Goal: Information Seeking & Learning: Check status

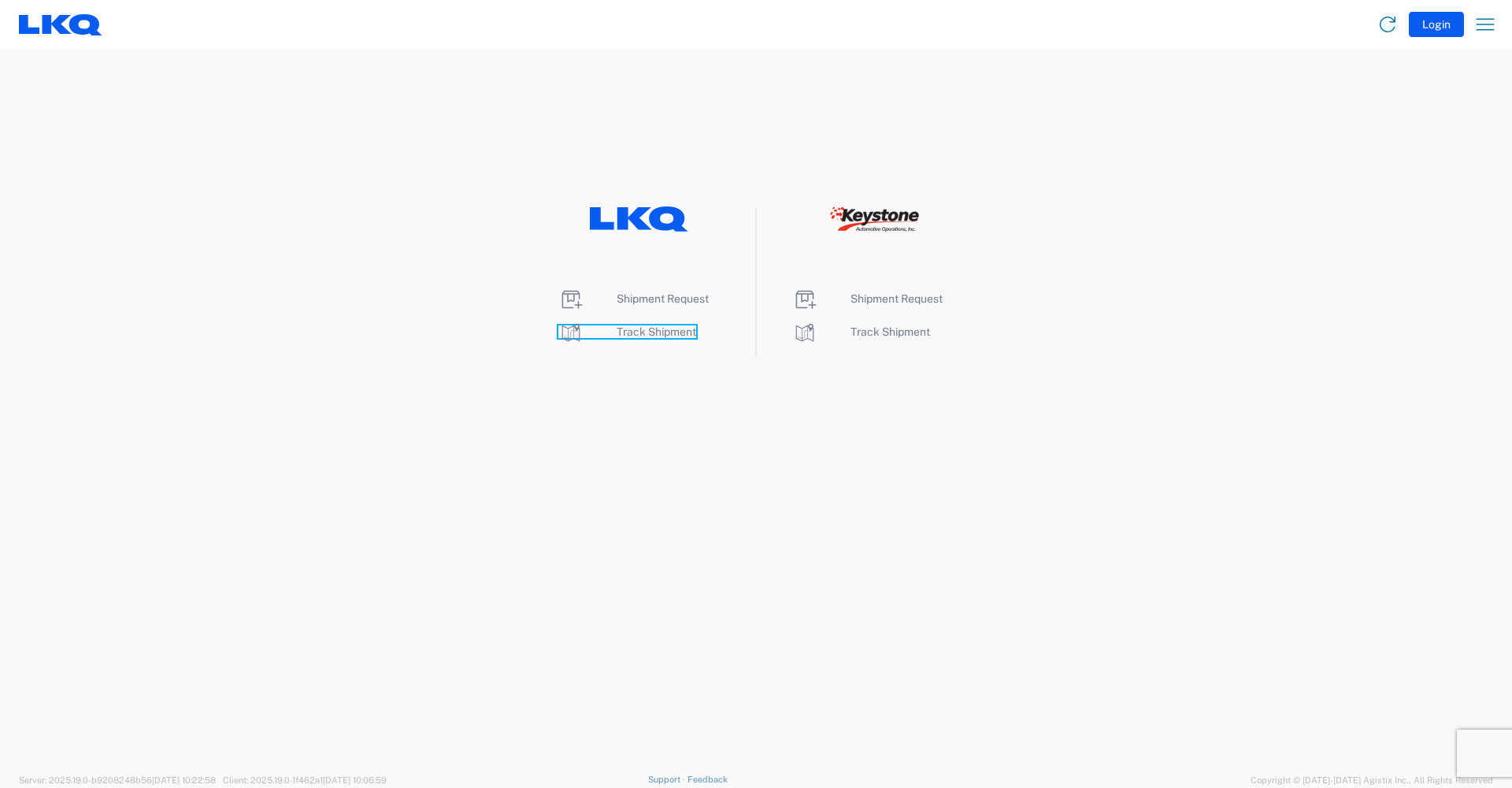
click at [685, 335] on span "Track Shipment" at bounding box center [656, 331] width 80 height 12
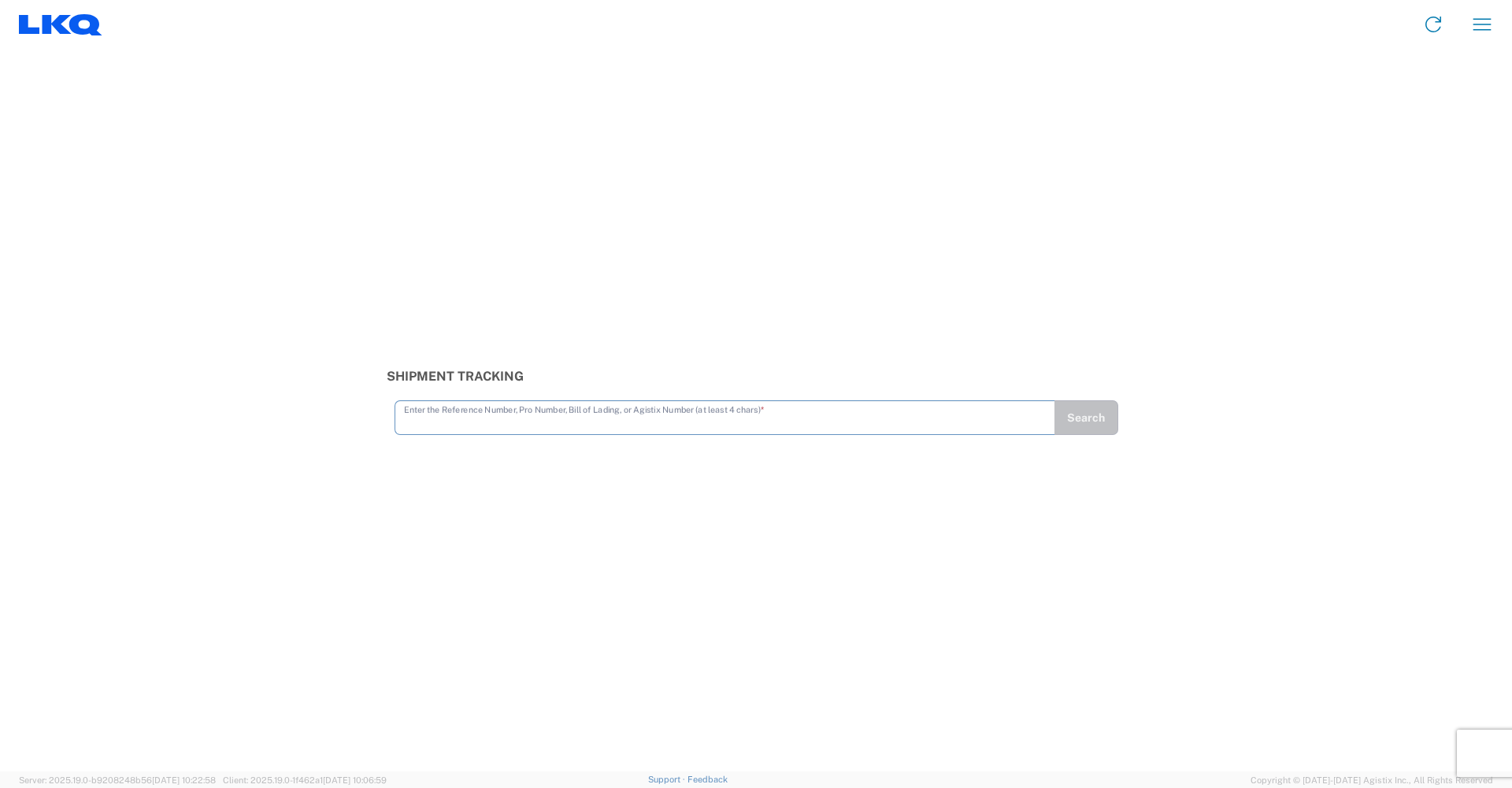
click at [542, 415] on input "text" at bounding box center [724, 416] width 642 height 27
type input "56522034"
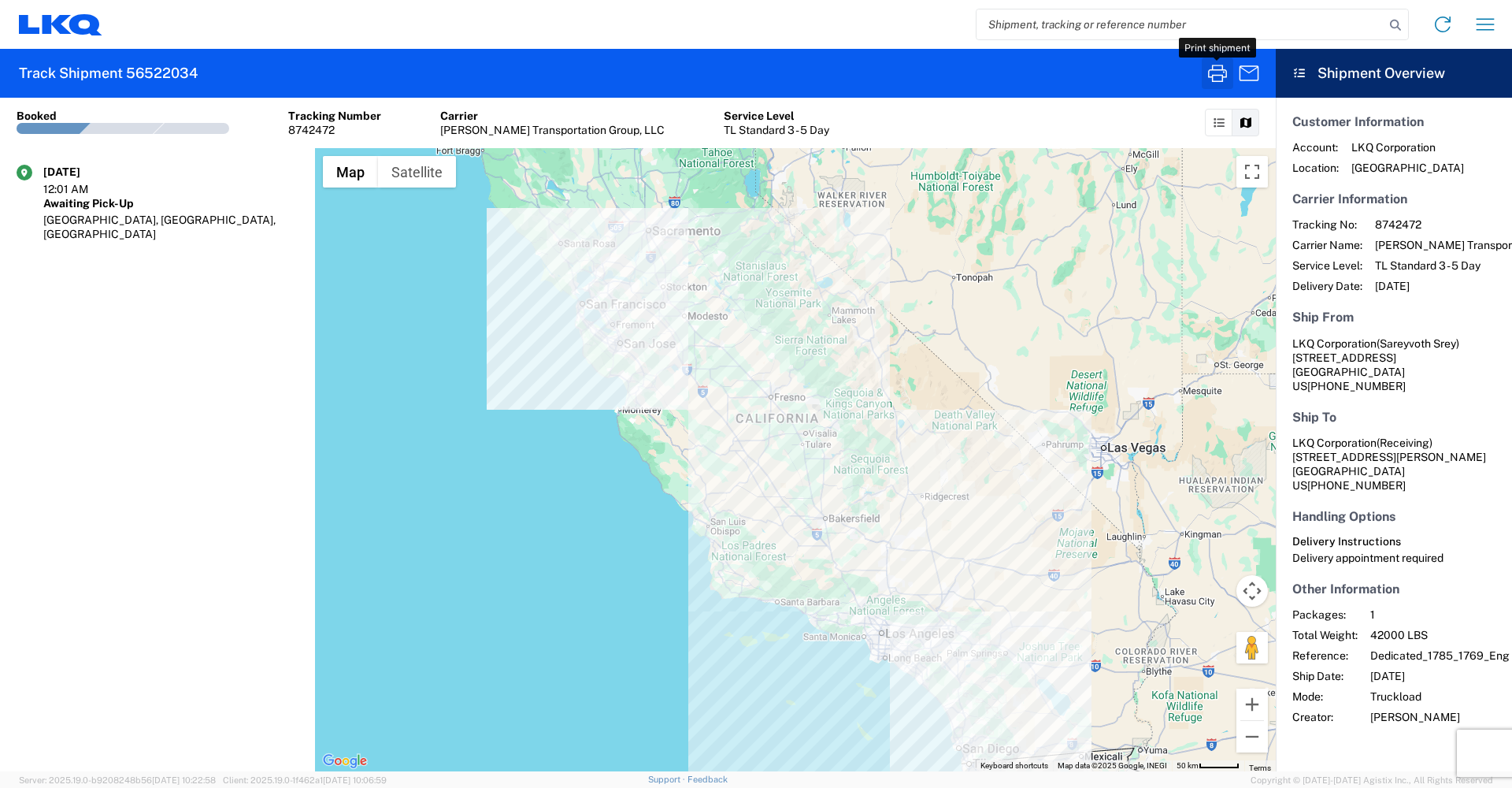
click at [1230, 84] on button "button" at bounding box center [1218, 73] width 32 height 32
click at [1219, 77] on icon "button" at bounding box center [1217, 73] width 25 height 25
